Goal: Book appointment/travel/reservation

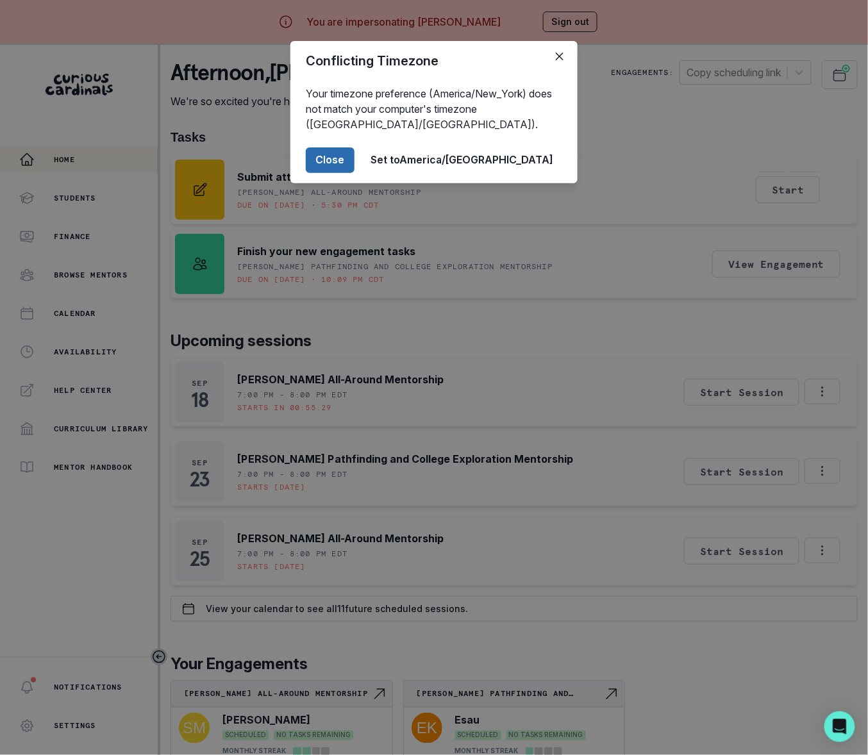
click at [355, 158] on button "Close" at bounding box center [330, 160] width 49 height 26
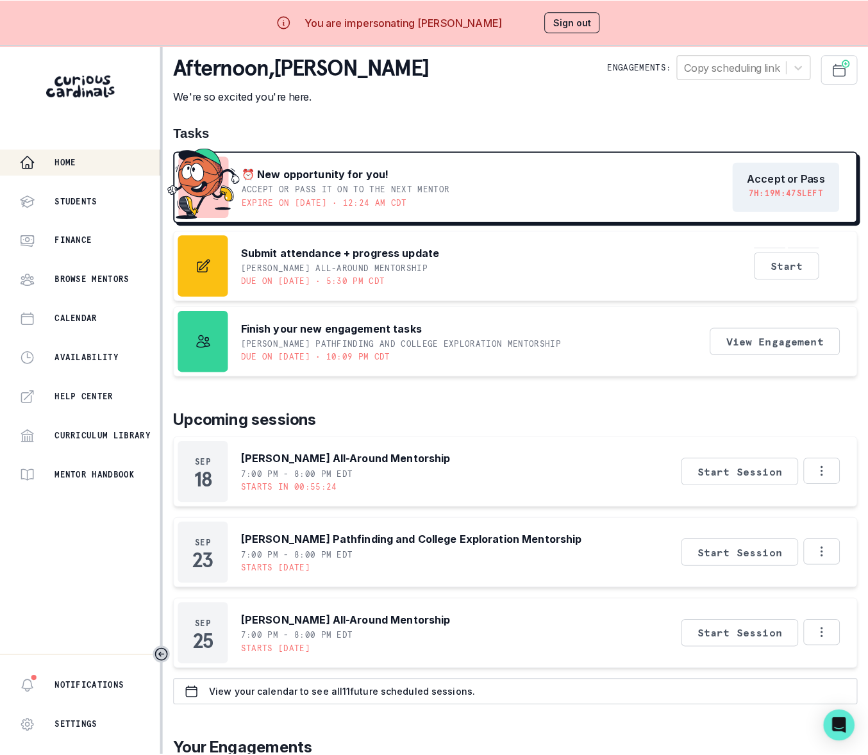
scroll to position [31, 0]
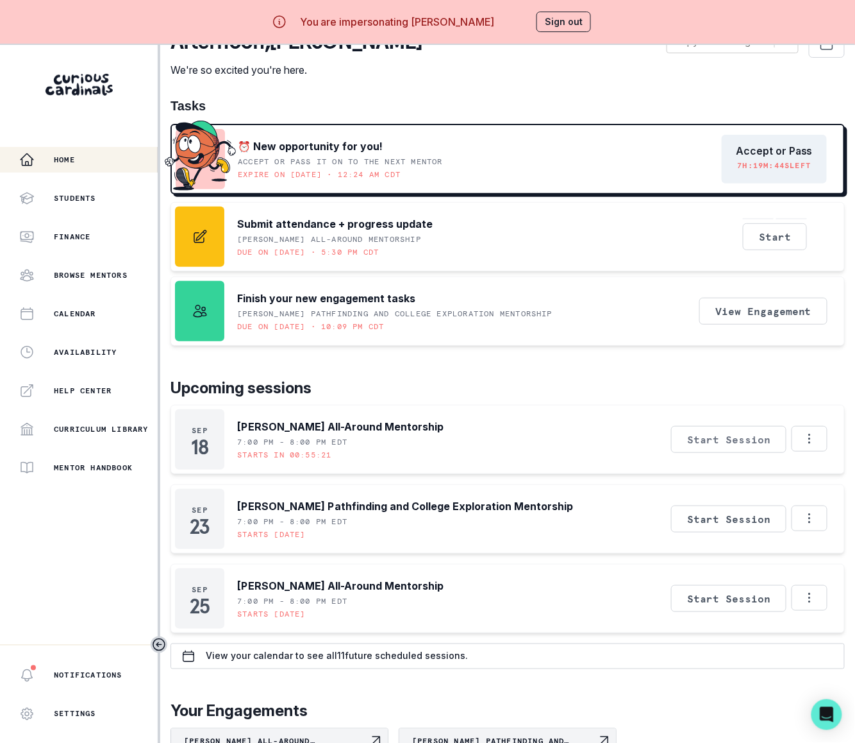
click at [713, 440] on button "Start Session" at bounding box center [728, 439] width 115 height 27
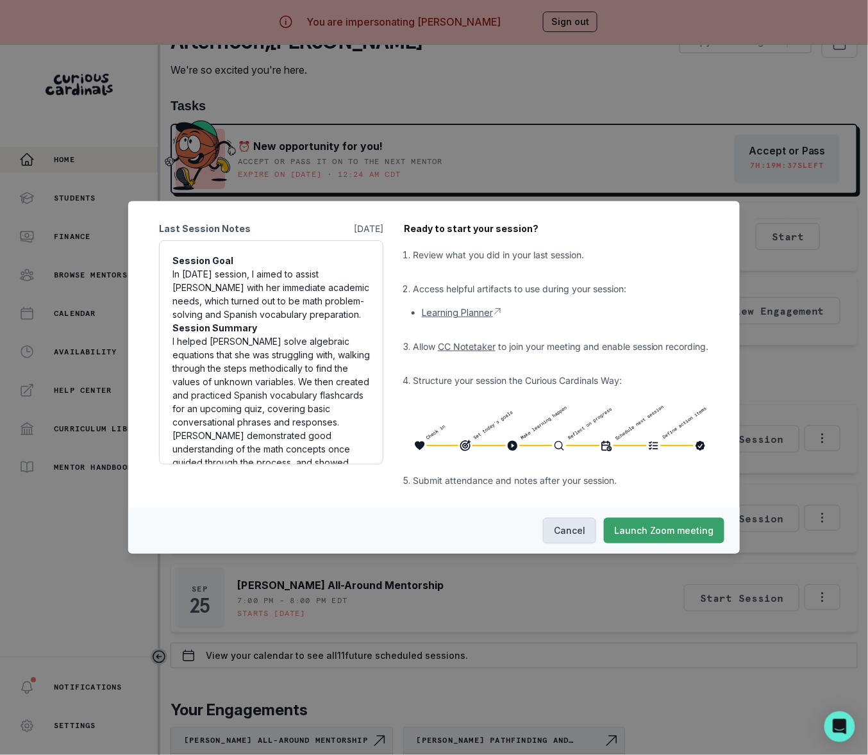
click at [581, 526] on button "Cancel" at bounding box center [569, 531] width 53 height 26
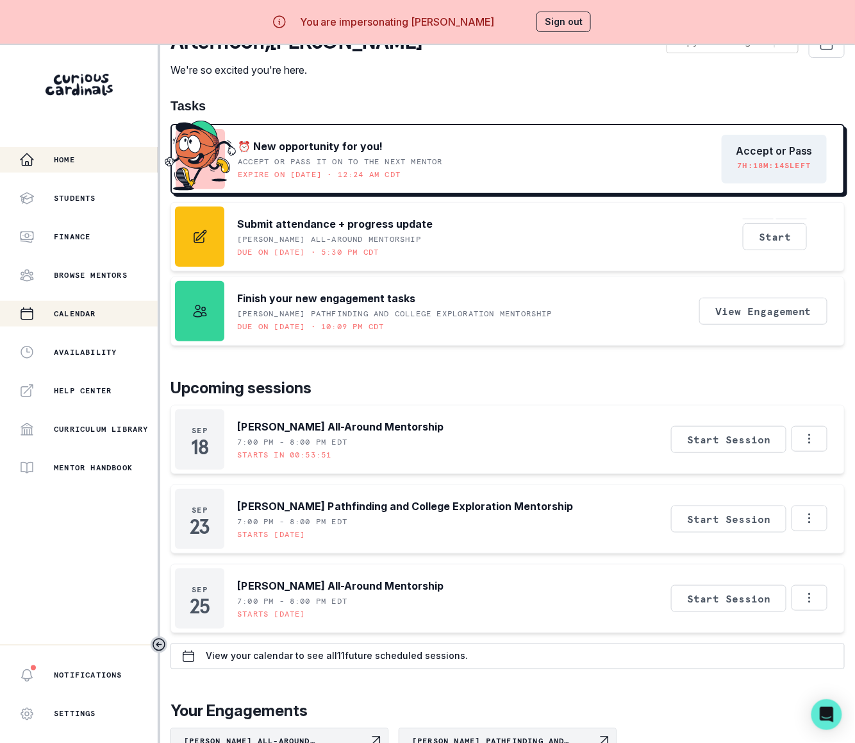
click at [78, 314] on p "Calendar" at bounding box center [75, 313] width 42 height 10
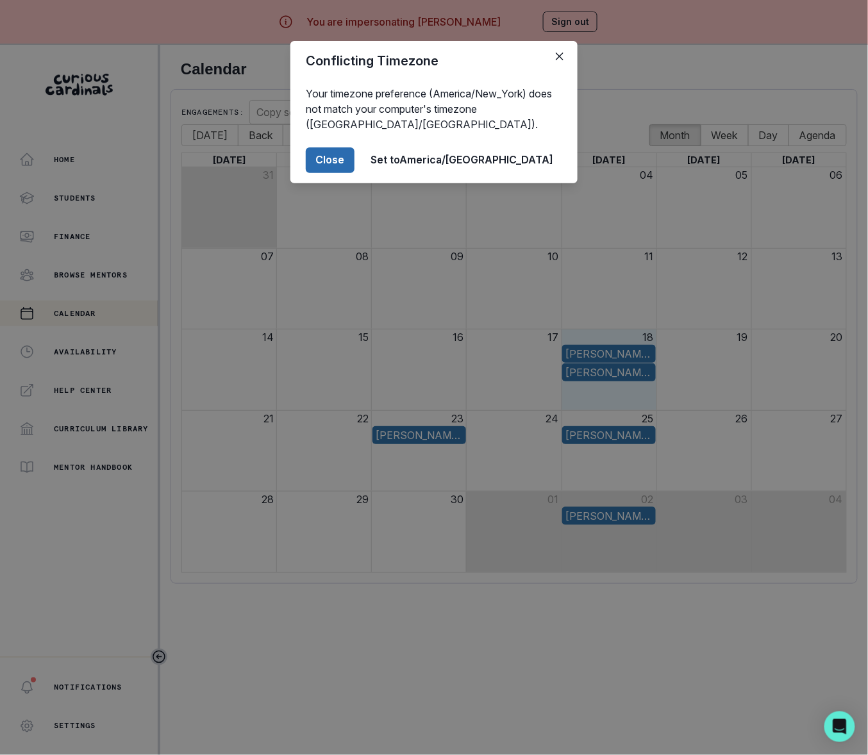
click at [355, 151] on button "Close" at bounding box center [330, 160] width 49 height 26
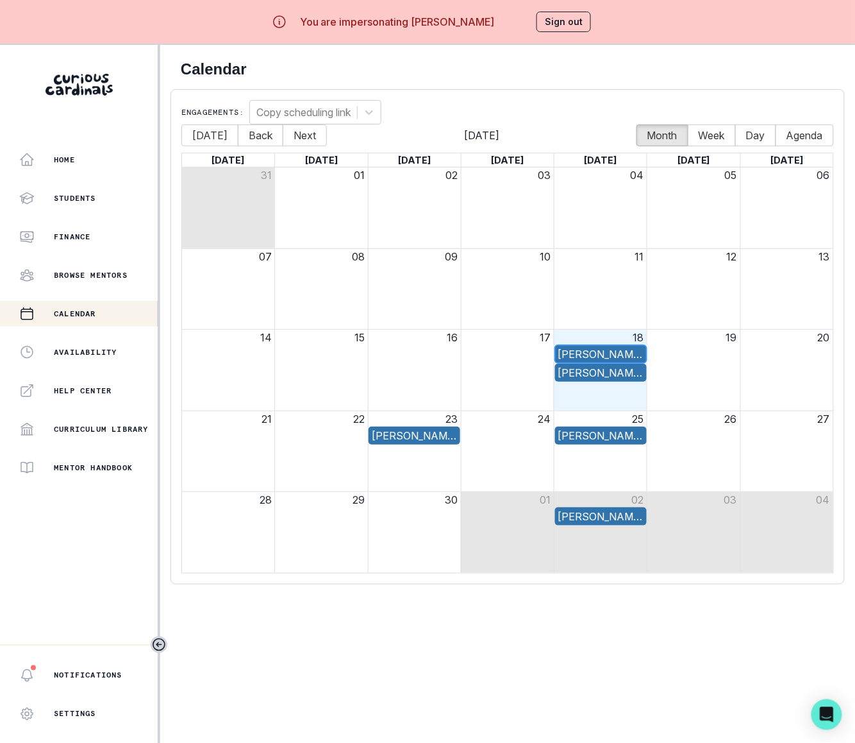
click at [610, 357] on div "[PERSON_NAME] All-Around Mentorship" at bounding box center [601, 353] width 85 height 15
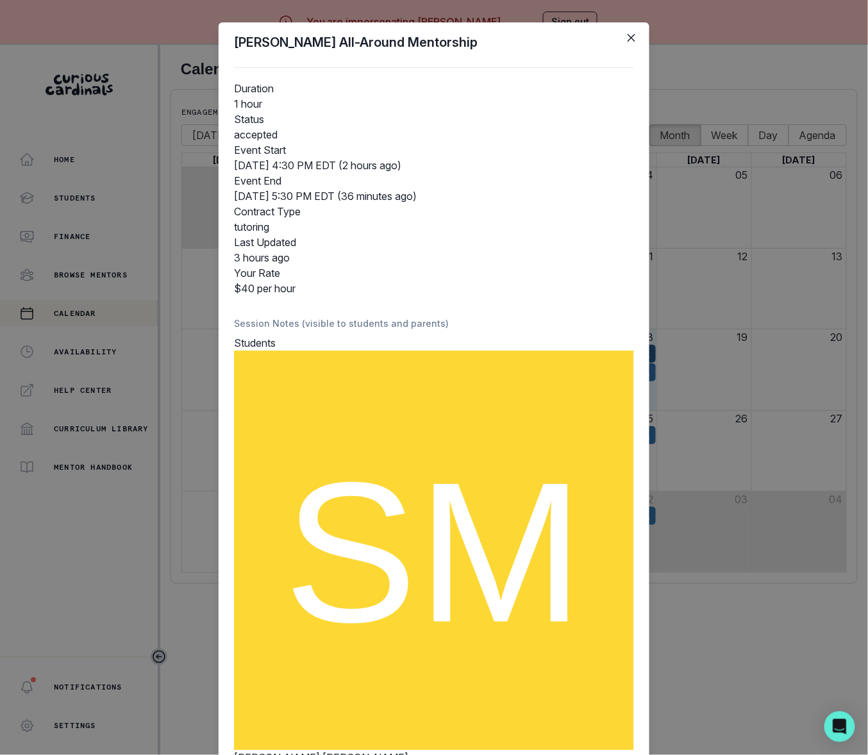
scroll to position [136, 0]
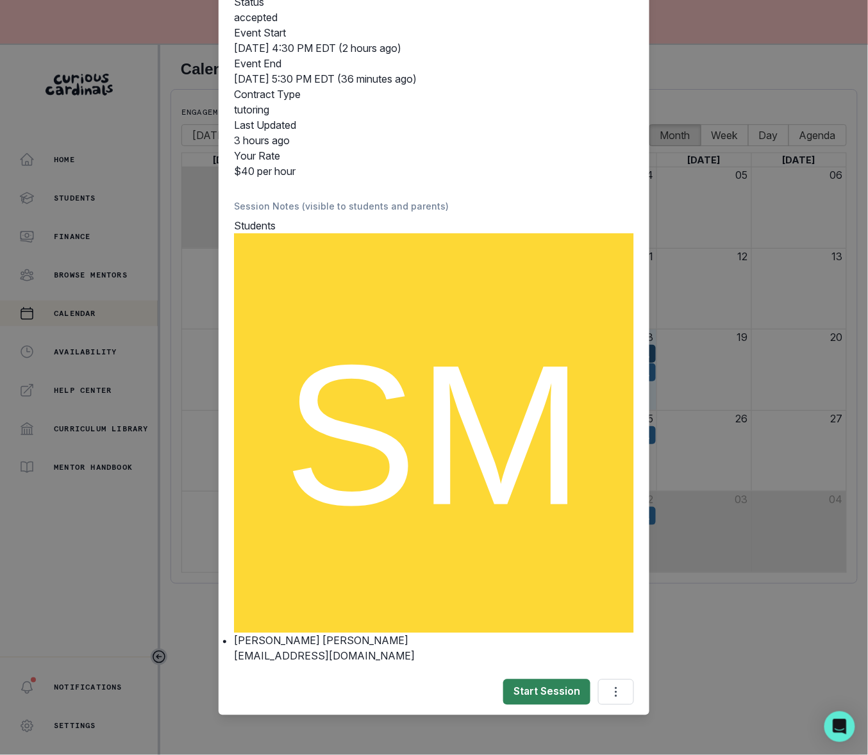
click at [541, 687] on button "Start Session" at bounding box center [546, 693] width 87 height 26
click at [736, 375] on div "[PERSON_NAME] All-Around Mentorship Duration 1 hour Status accepted Event Start…" at bounding box center [434, 377] width 868 height 755
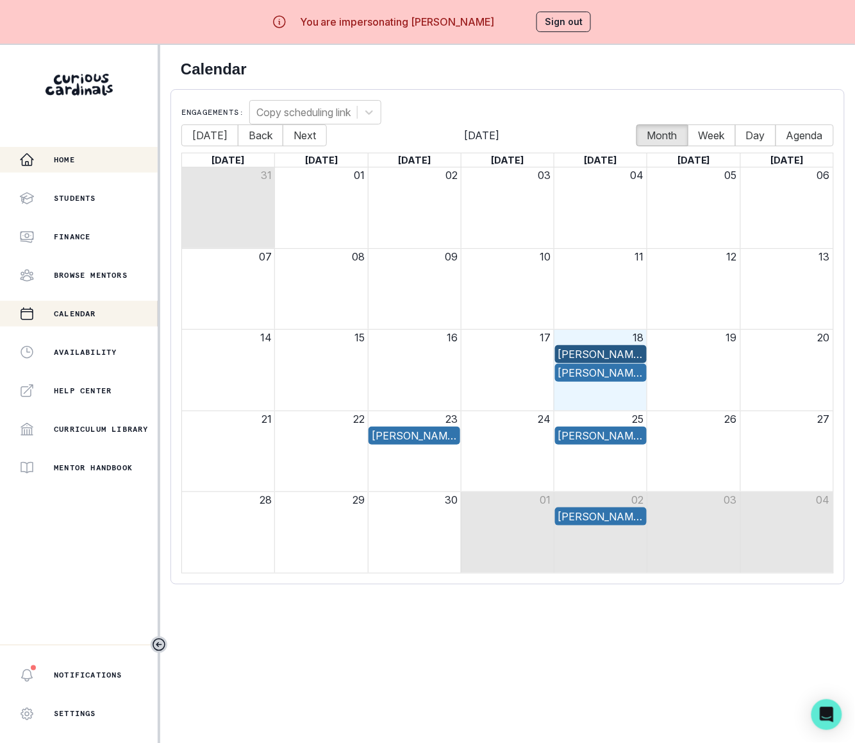
click at [72, 155] on p "Home" at bounding box center [64, 160] width 21 height 10
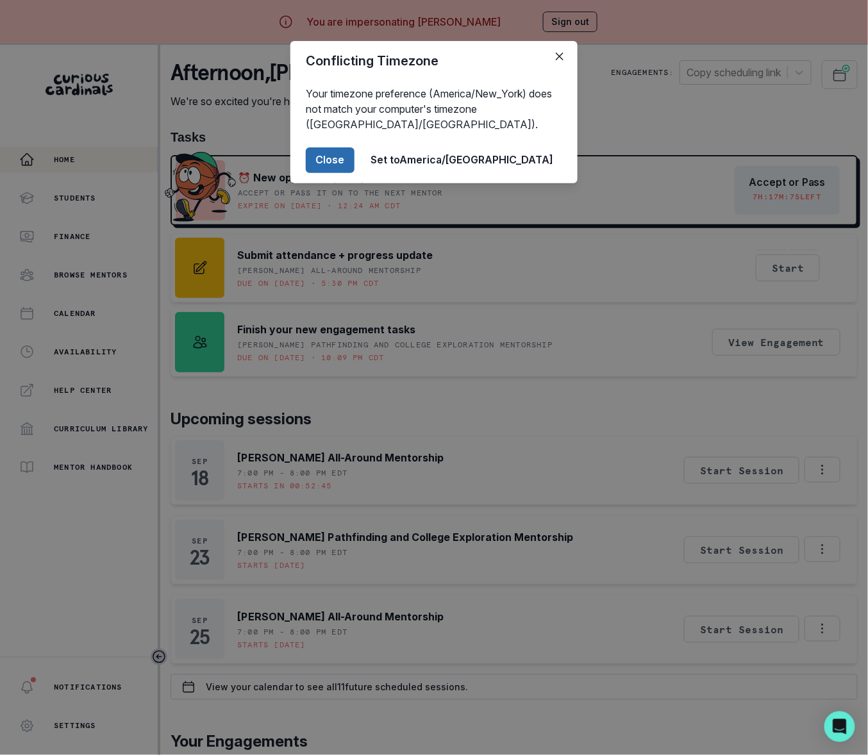
click at [355, 167] on button "Close" at bounding box center [330, 160] width 49 height 26
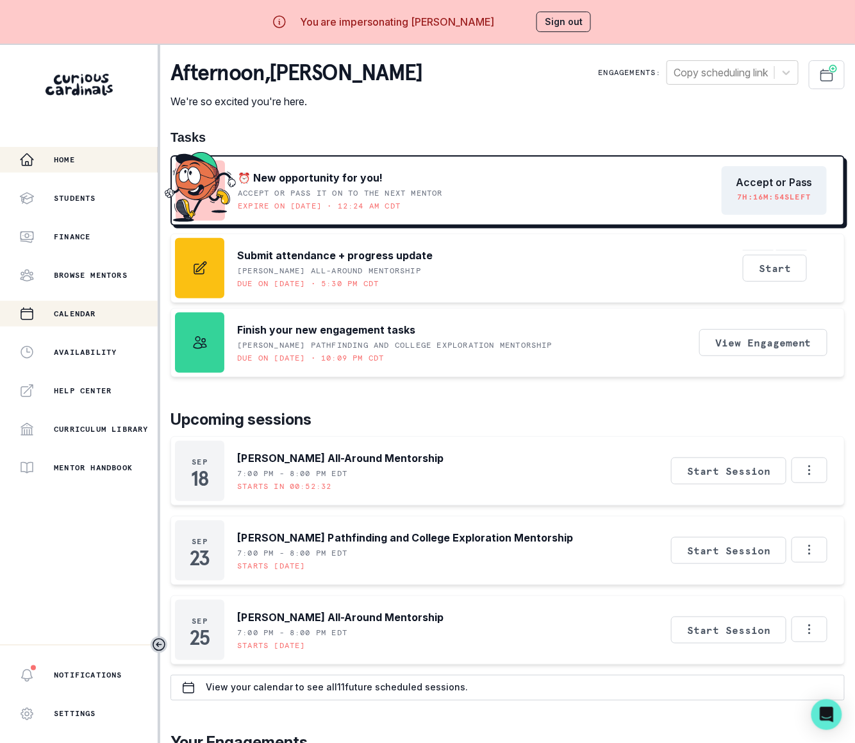
click at [78, 314] on p "Calendar" at bounding box center [75, 313] width 42 height 10
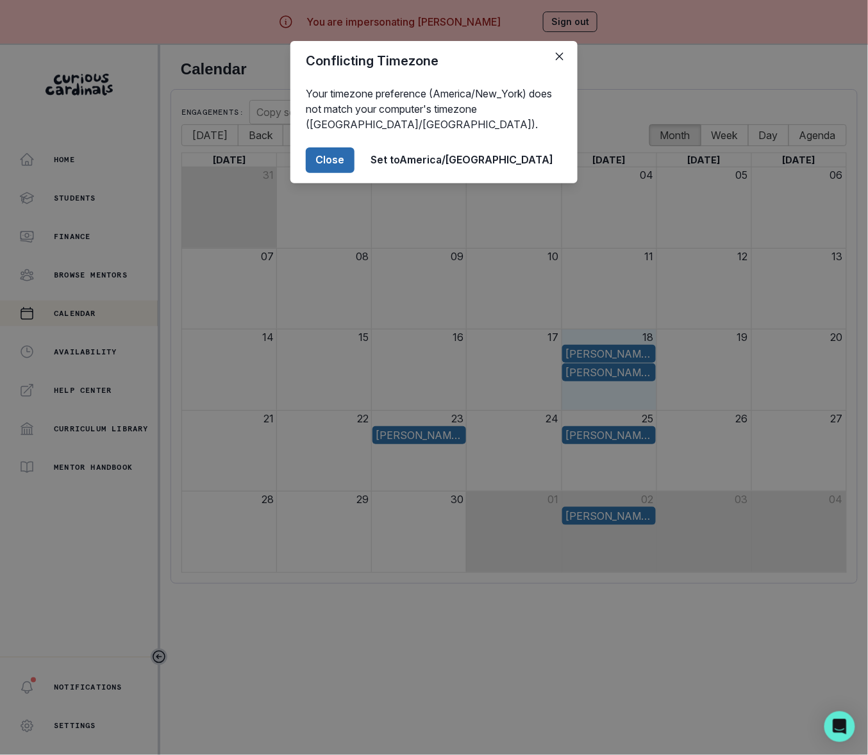
click at [355, 159] on button "Close" at bounding box center [330, 160] width 49 height 26
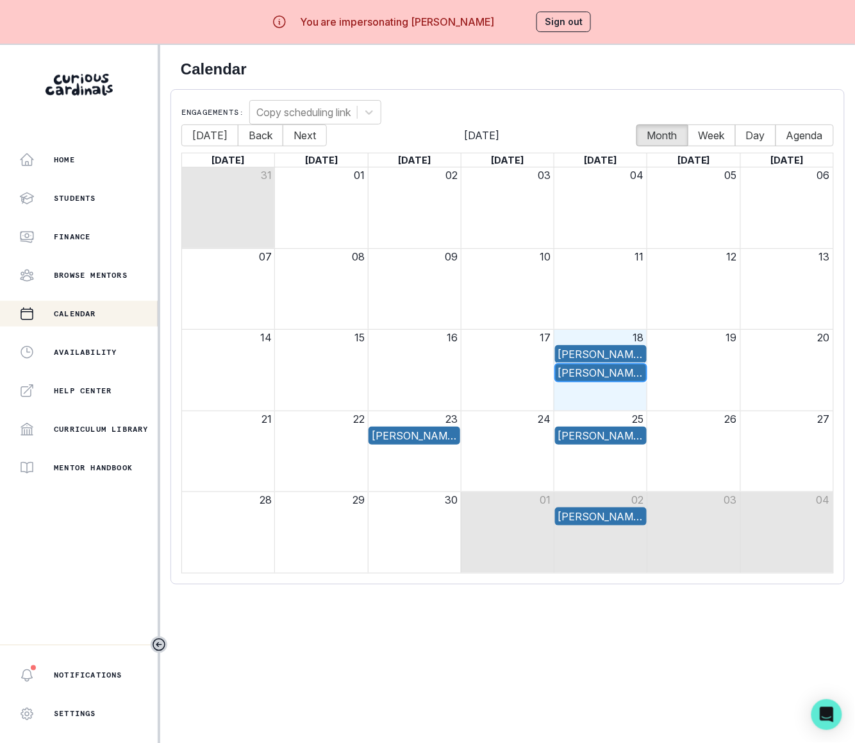
click at [614, 373] on div "[PERSON_NAME] All-Around Mentorship" at bounding box center [601, 372] width 85 height 15
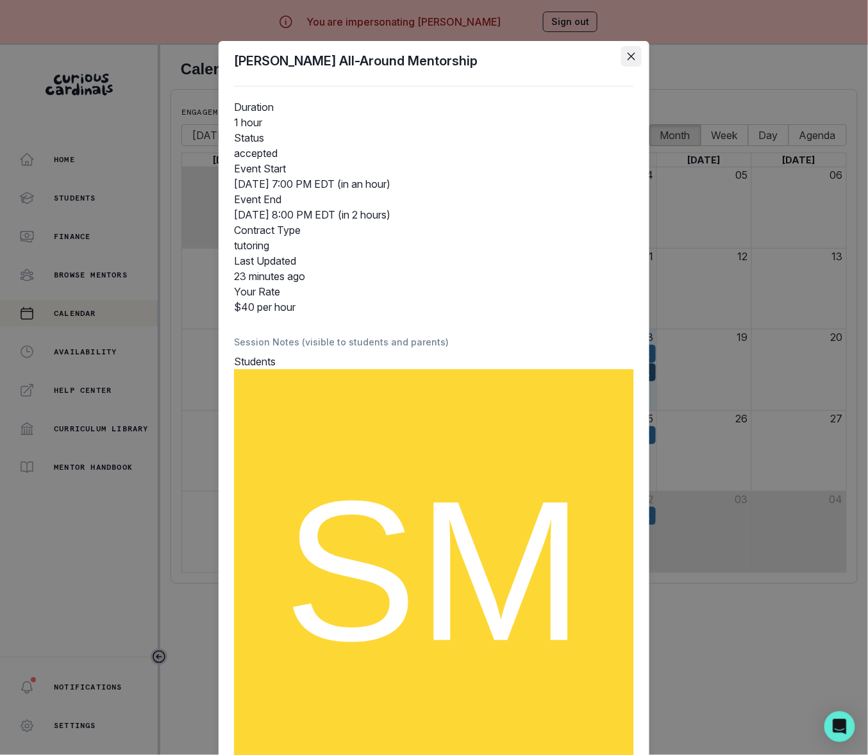
click at [629, 58] on button "Close" at bounding box center [631, 56] width 21 height 21
